Goal: Check status: Check status

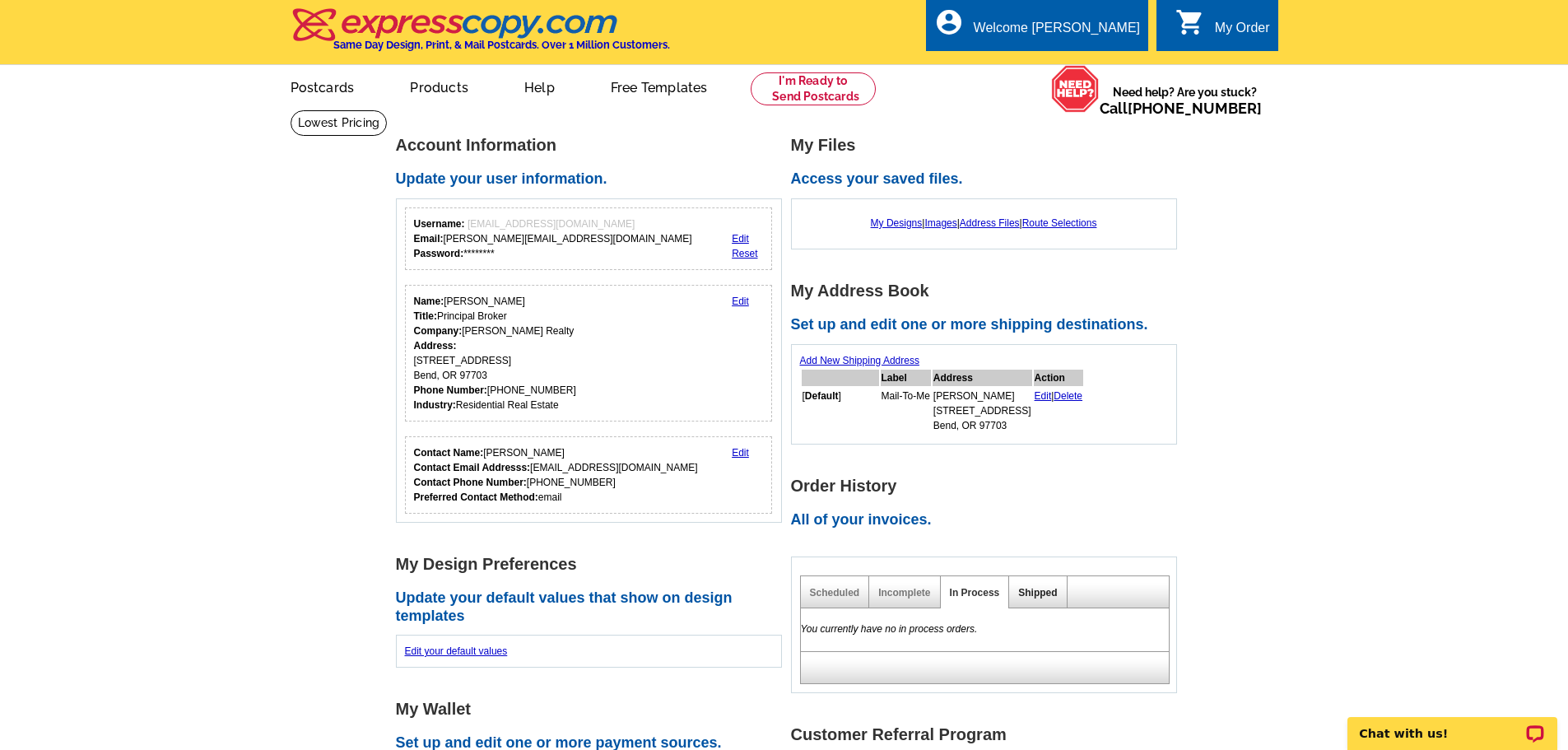
click at [1046, 588] on link "Shipped" at bounding box center [1038, 592] width 39 height 11
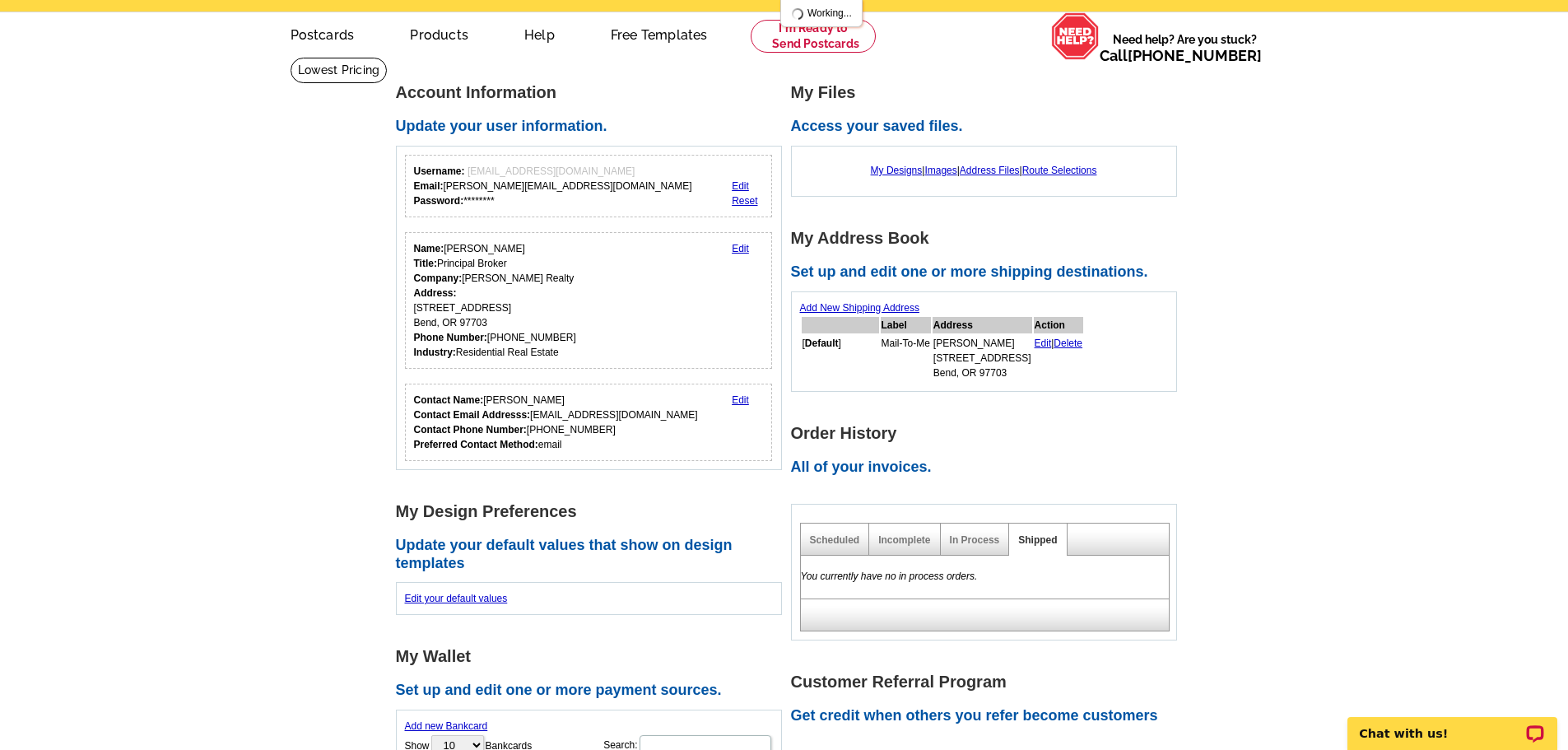
scroll to position [83, 0]
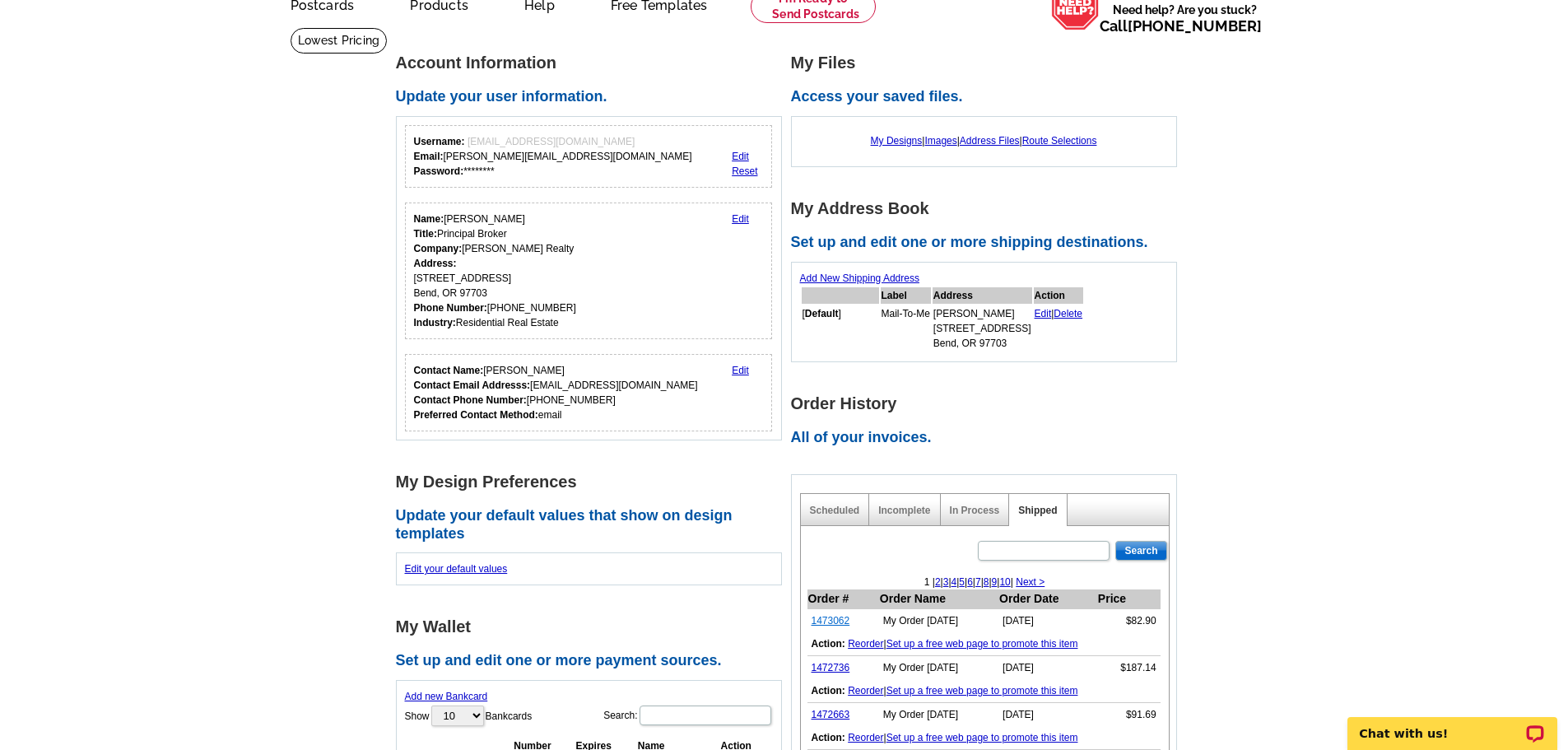
click at [833, 620] on link "1473062" at bounding box center [831, 620] width 39 height 11
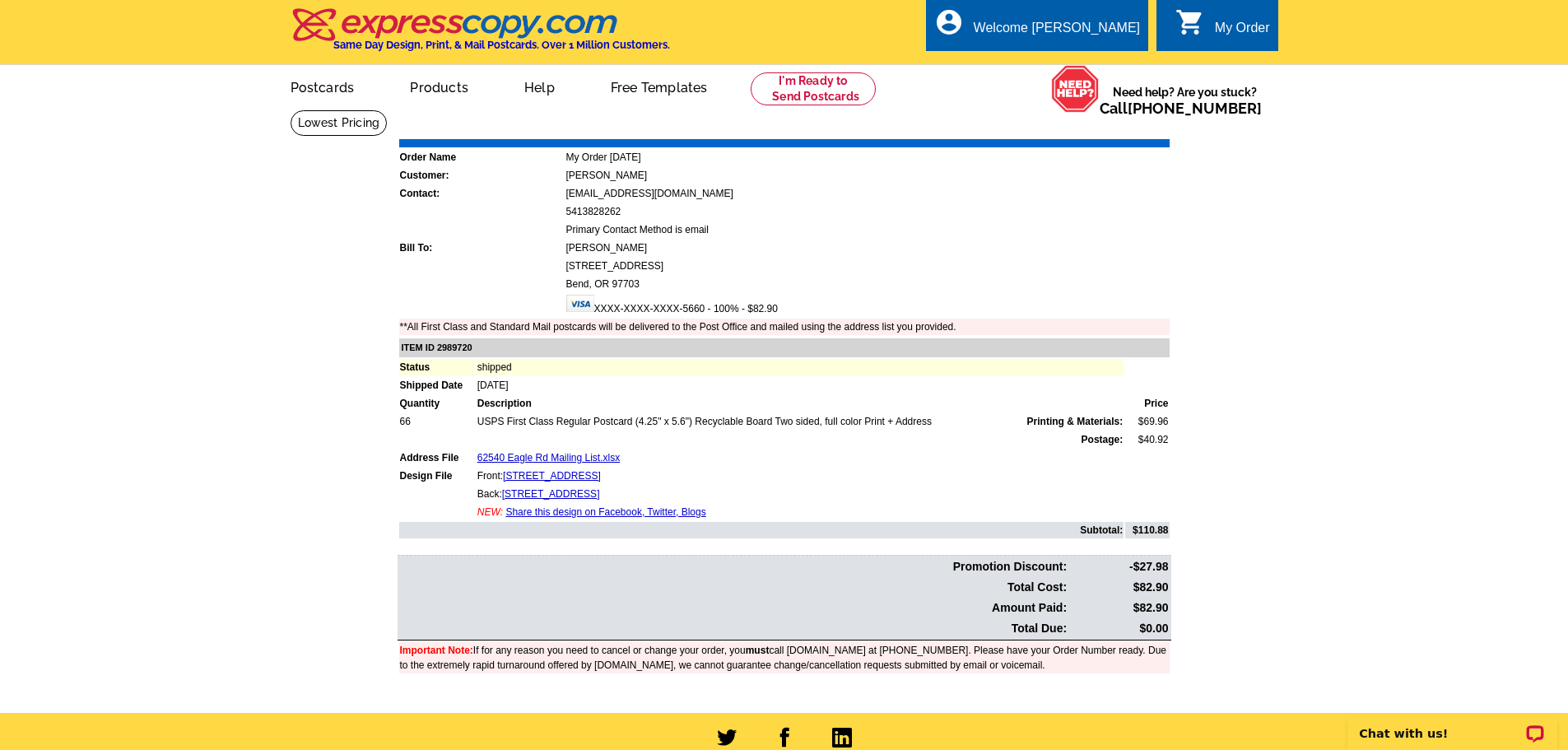
click at [1134, 123] on link "Print Invoice" at bounding box center [1128, 126] width 85 height 14
